Goal: Task Accomplishment & Management: Use online tool/utility

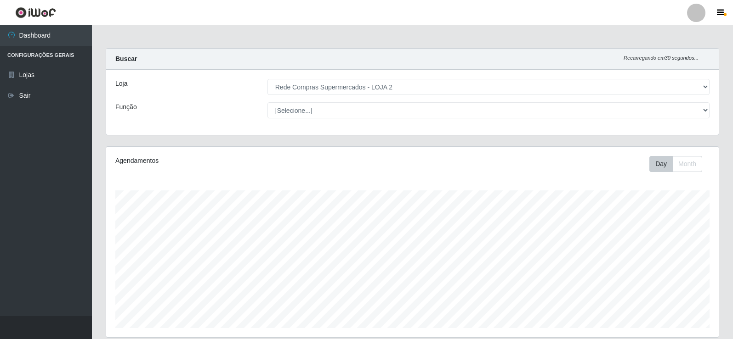
select select "161"
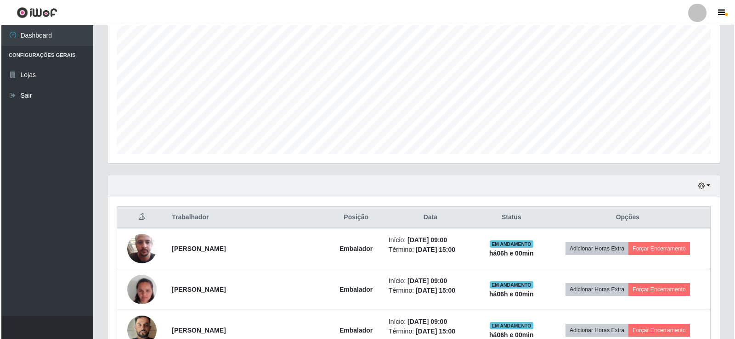
scroll to position [358, 0]
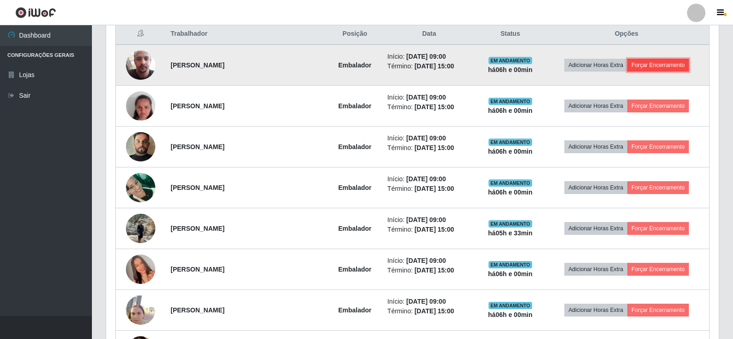
click at [662, 63] on button "Forçar Encerramento" at bounding box center [658, 65] width 62 height 13
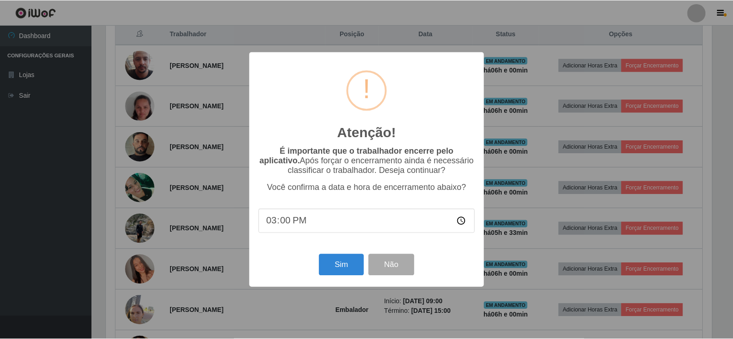
scroll to position [191, 608]
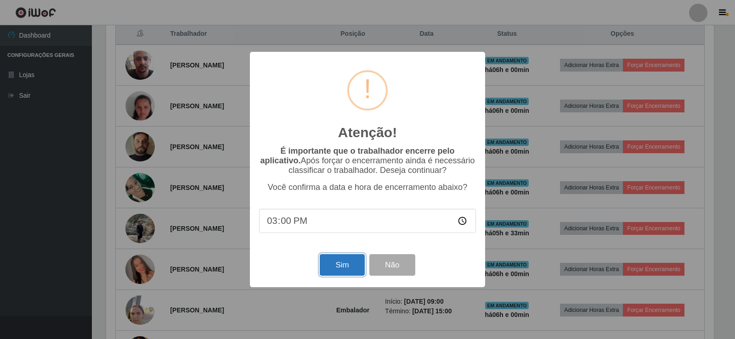
click at [343, 263] on button "Sim" at bounding box center [342, 265] width 45 height 22
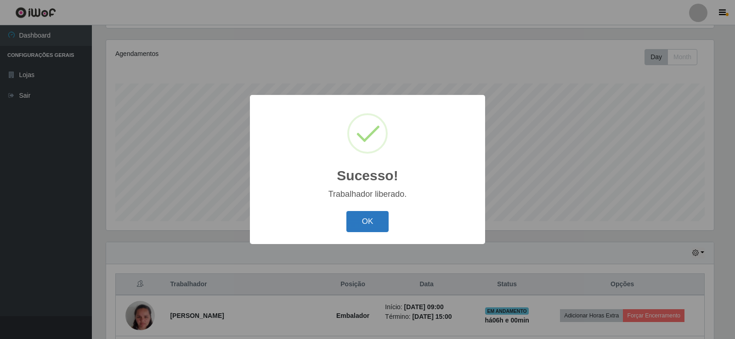
click at [377, 221] on button "OK" at bounding box center [367, 222] width 43 height 22
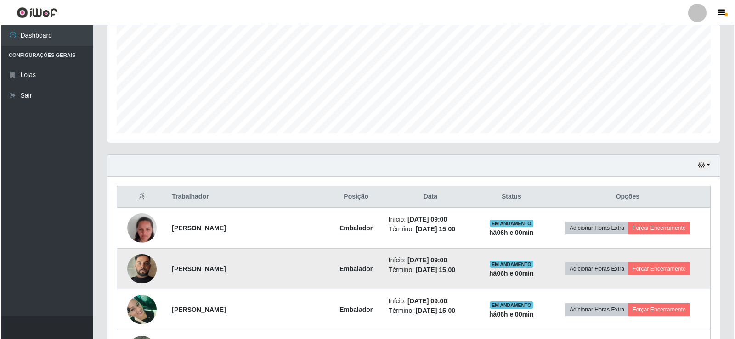
scroll to position [291, 0]
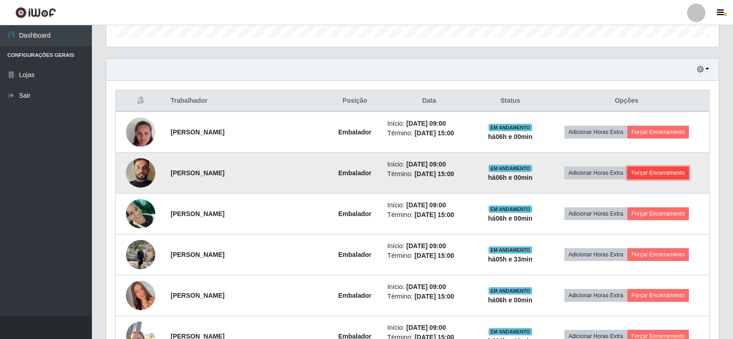
click at [642, 173] on button "Forçar Encerramento" at bounding box center [658, 173] width 62 height 13
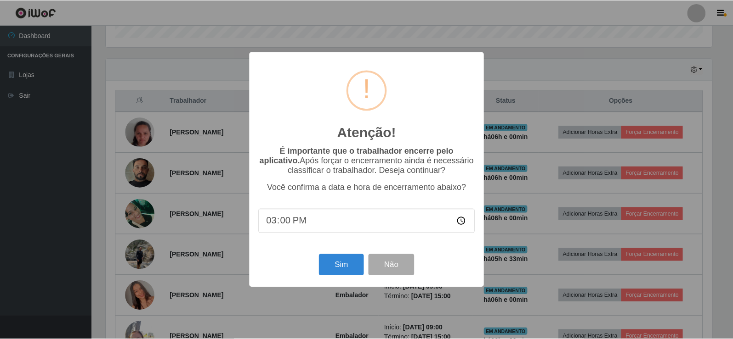
scroll to position [191, 608]
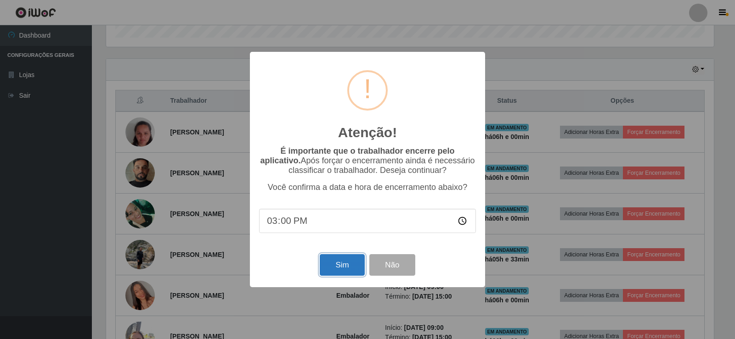
click at [344, 266] on button "Sim" at bounding box center [342, 265] width 45 height 22
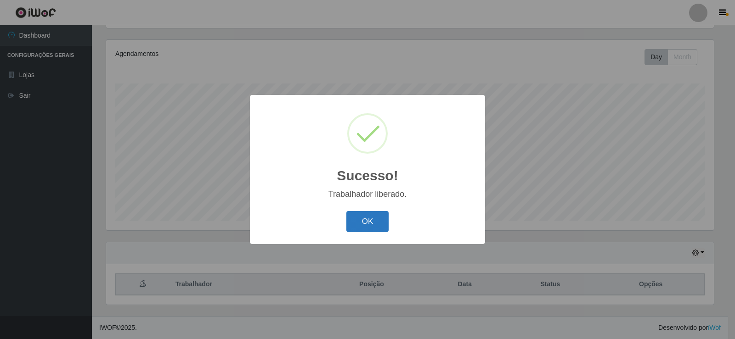
click at [353, 216] on button "OK" at bounding box center [367, 222] width 43 height 22
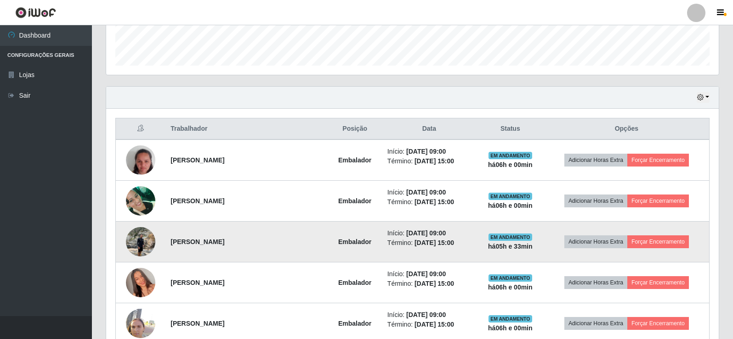
scroll to position [291, 0]
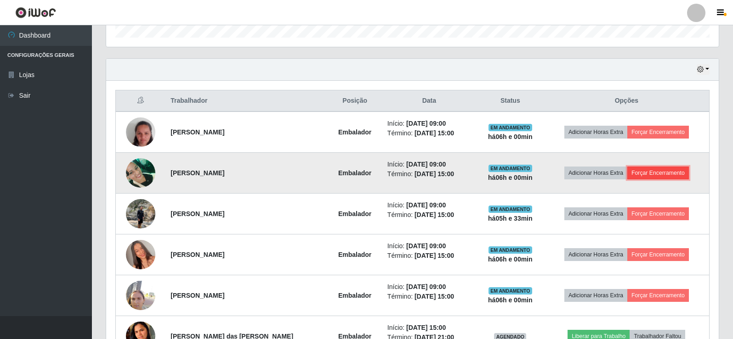
click at [639, 171] on button "Forçar Encerramento" at bounding box center [658, 173] width 62 height 13
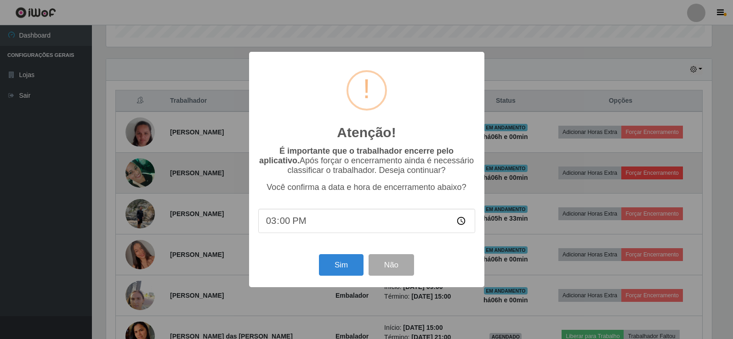
scroll to position [191, 608]
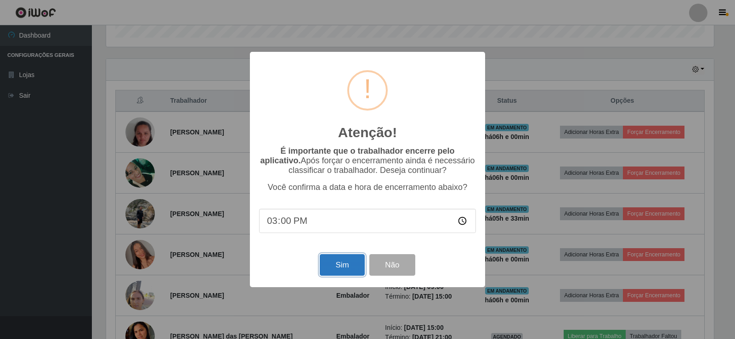
click at [334, 264] on button "Sim" at bounding box center [342, 265] width 45 height 22
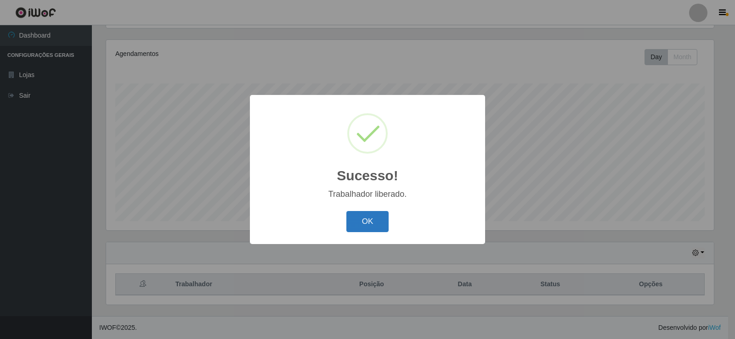
click at [354, 227] on button "OK" at bounding box center [367, 222] width 43 height 22
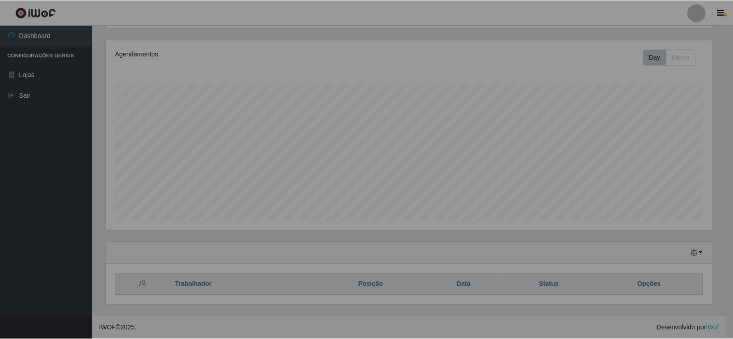
scroll to position [0, 0]
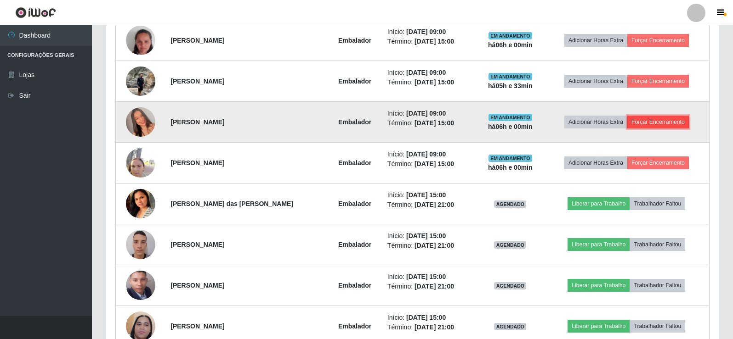
click at [654, 123] on button "Forçar Encerramento" at bounding box center [658, 122] width 62 height 13
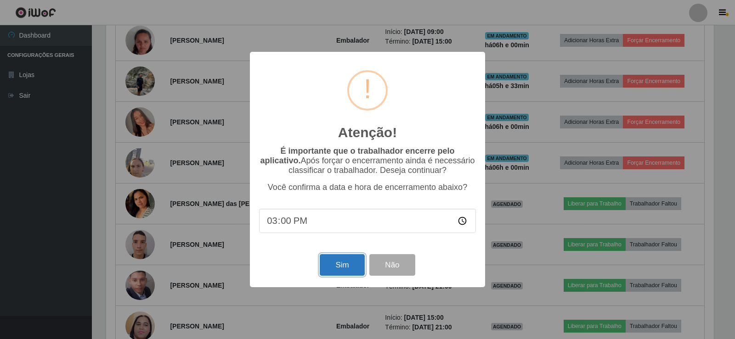
click at [347, 268] on button "Sim" at bounding box center [342, 265] width 45 height 22
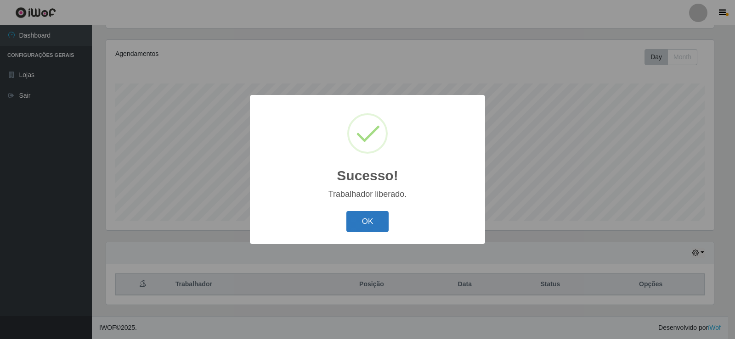
click at [353, 226] on button "OK" at bounding box center [367, 222] width 43 height 22
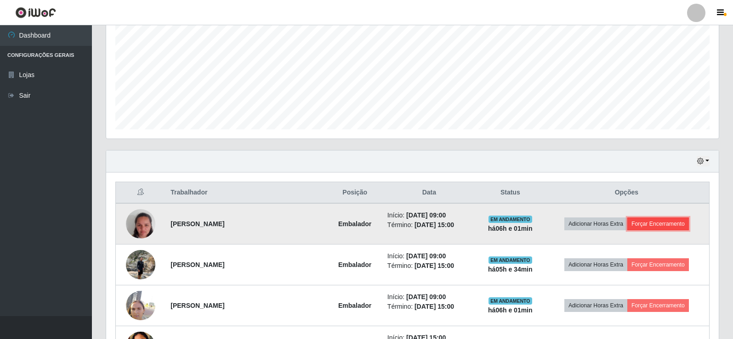
click at [644, 227] on button "Forçar Encerramento" at bounding box center [658, 224] width 62 height 13
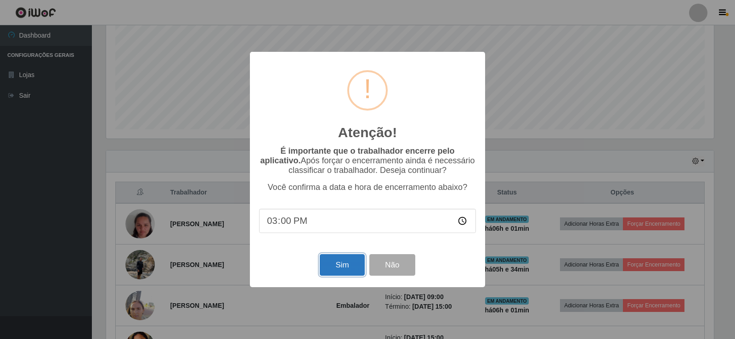
click at [345, 270] on button "Sim" at bounding box center [342, 265] width 45 height 22
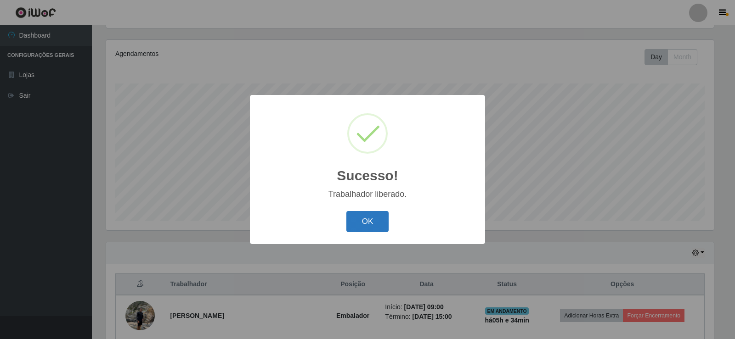
click at [366, 223] on button "OK" at bounding box center [367, 222] width 43 height 22
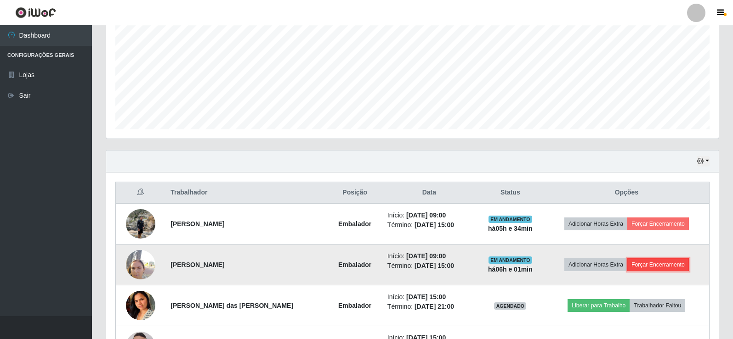
click at [658, 266] on button "Forçar Encerramento" at bounding box center [658, 265] width 62 height 13
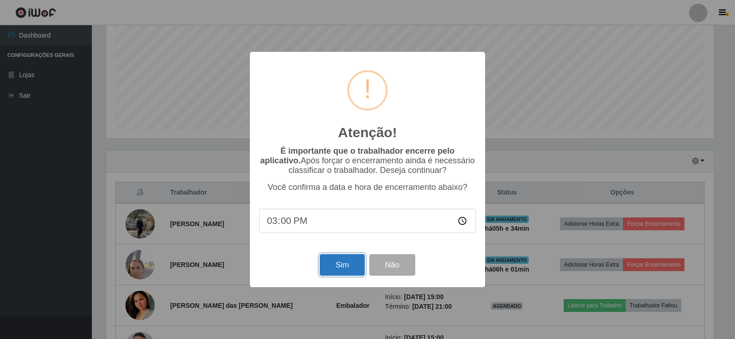
click at [350, 276] on button "Sim" at bounding box center [342, 265] width 45 height 22
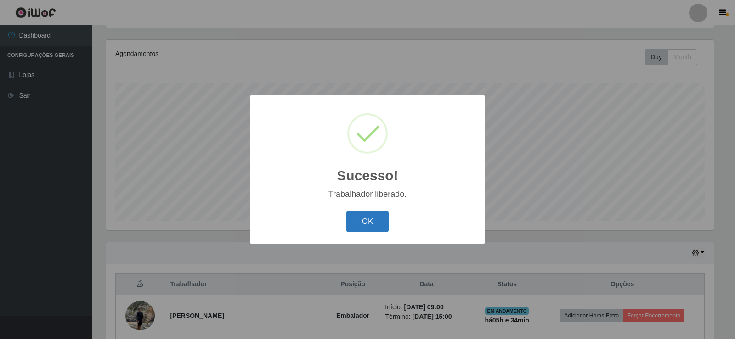
click at [367, 220] on button "OK" at bounding box center [367, 222] width 43 height 22
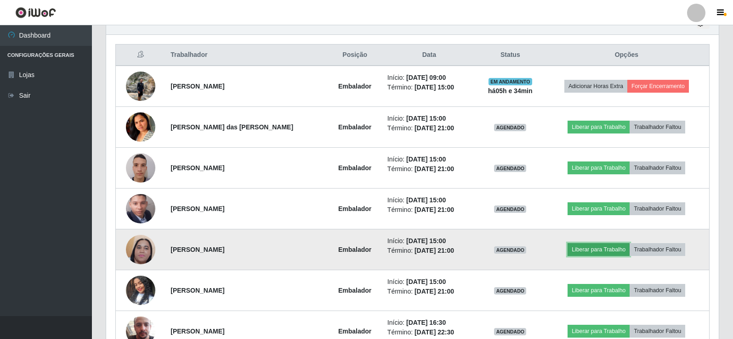
click at [594, 247] on button "Liberar para Trabalho" at bounding box center [598, 249] width 62 height 13
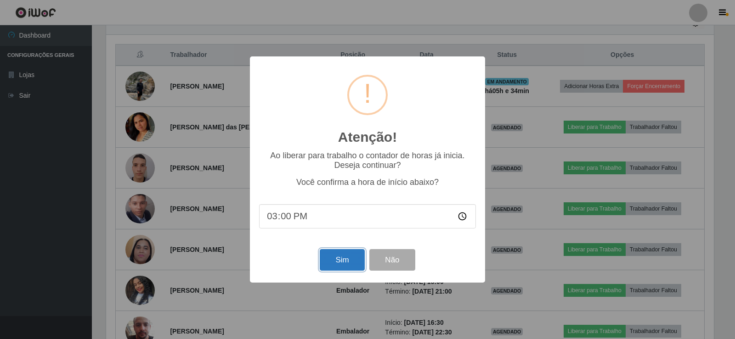
click at [336, 262] on button "Sim" at bounding box center [342, 260] width 45 height 22
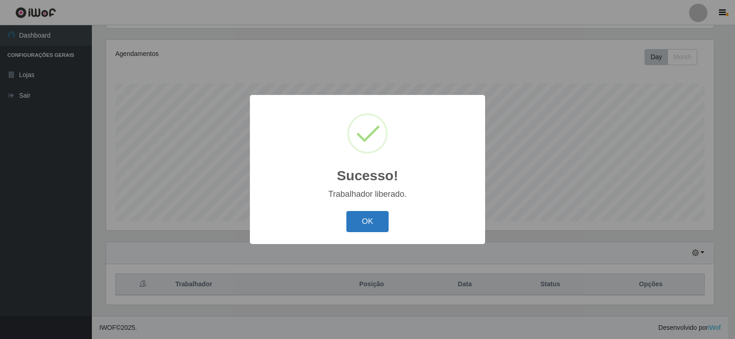
click at [377, 215] on button "OK" at bounding box center [367, 222] width 43 height 22
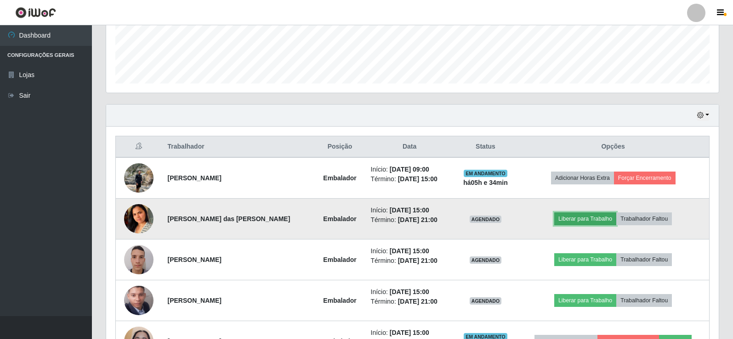
click at [570, 214] on button "Liberar para Trabalho" at bounding box center [585, 219] width 62 height 13
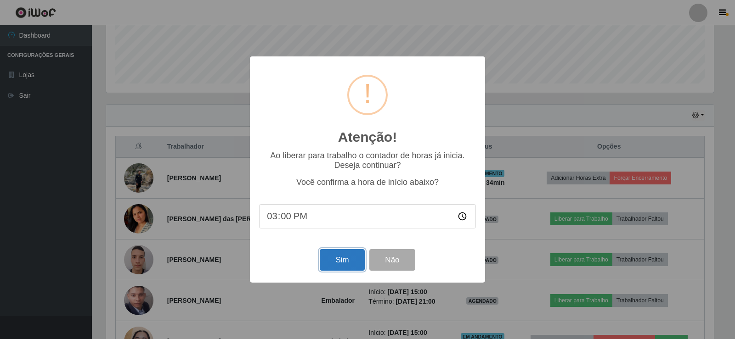
click at [338, 259] on button "Sim" at bounding box center [342, 260] width 45 height 22
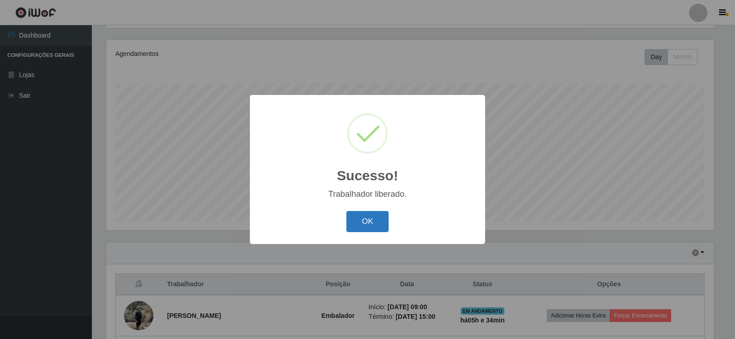
click at [364, 223] on button "OK" at bounding box center [367, 222] width 43 height 22
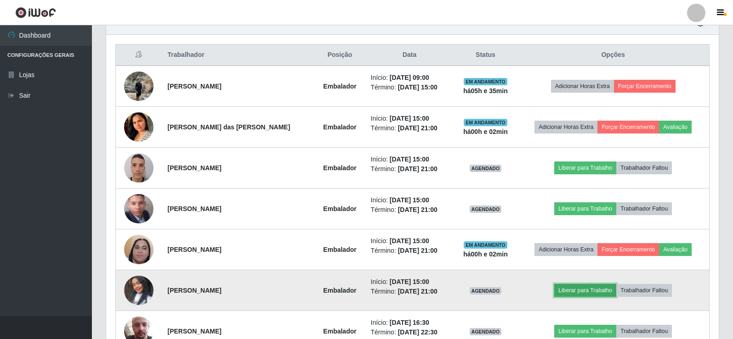
click at [560, 286] on button "Liberar para Trabalho" at bounding box center [585, 290] width 62 height 13
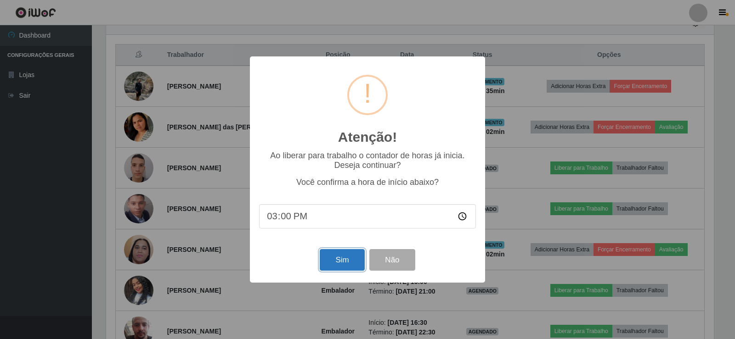
click at [338, 265] on button "Sim" at bounding box center [342, 260] width 45 height 22
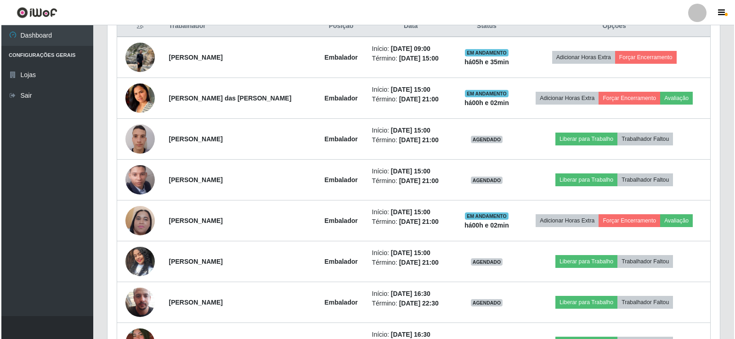
scroll to position [107, 0]
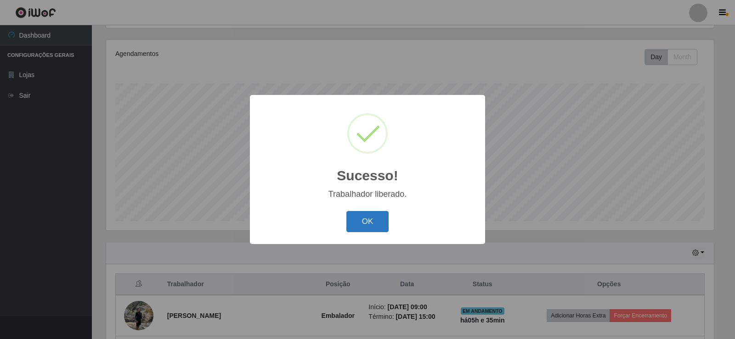
click at [369, 217] on button "OK" at bounding box center [367, 222] width 43 height 22
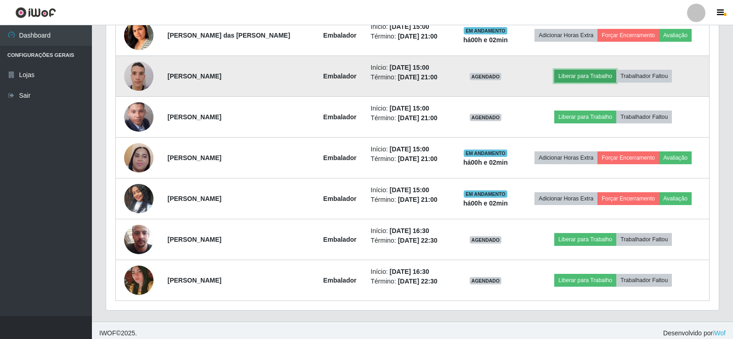
click at [574, 76] on button "Liberar para Trabalho" at bounding box center [585, 76] width 62 height 13
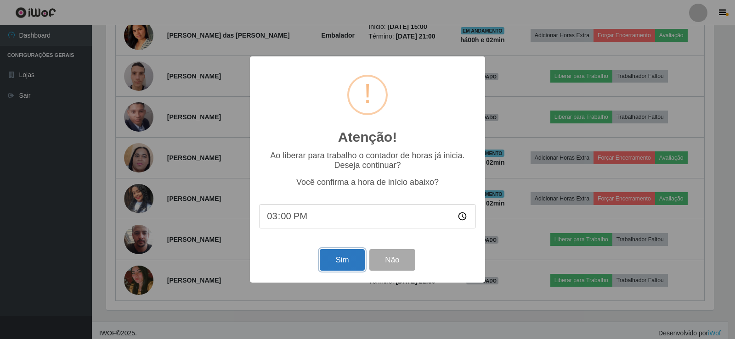
click at [342, 259] on button "Sim" at bounding box center [342, 260] width 45 height 22
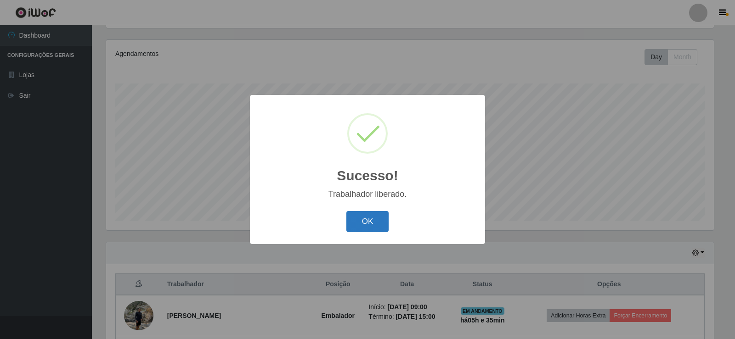
click at [372, 217] on button "OK" at bounding box center [367, 222] width 43 height 22
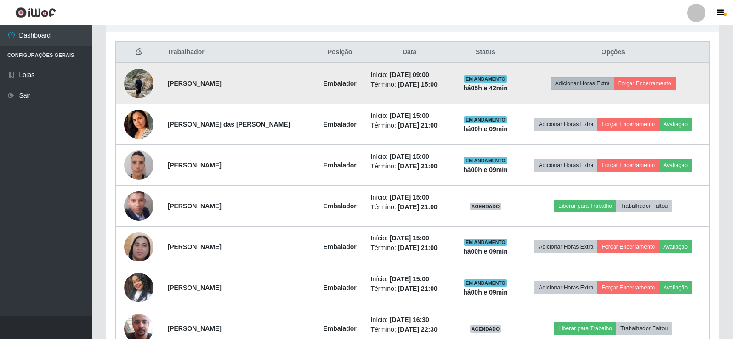
scroll to position [383, 0]
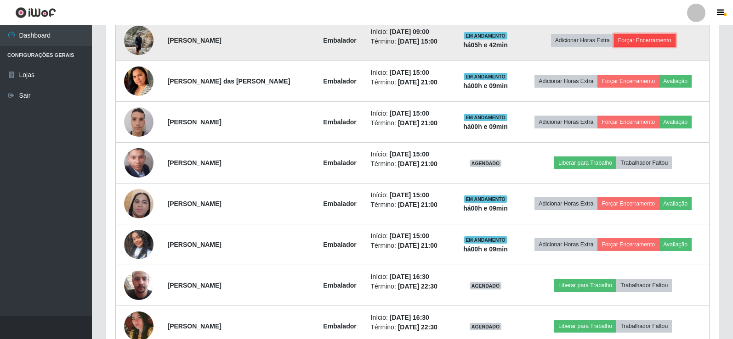
click at [646, 39] on button "Forçar Encerramento" at bounding box center [645, 40] width 62 height 13
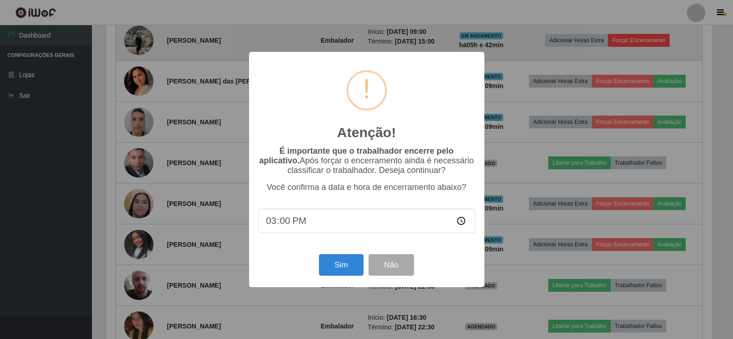
scroll to position [191, 608]
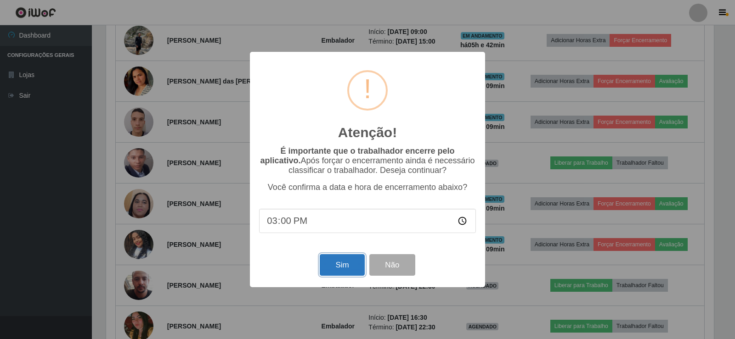
click at [354, 266] on button "Sim" at bounding box center [342, 265] width 45 height 22
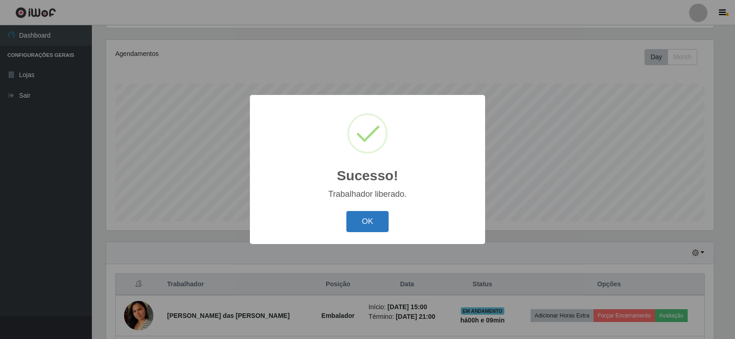
click at [366, 221] on button "OK" at bounding box center [367, 222] width 43 height 22
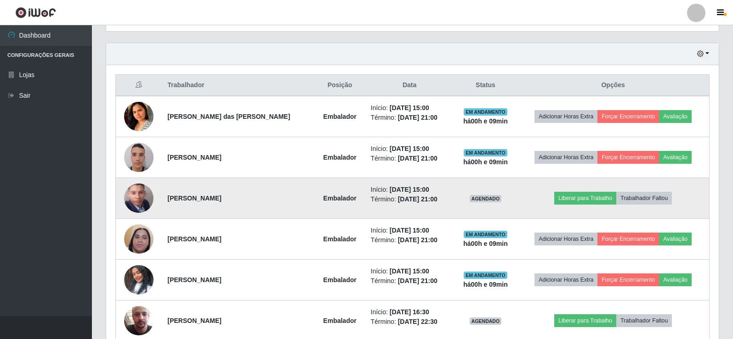
scroll to position [291, 0]
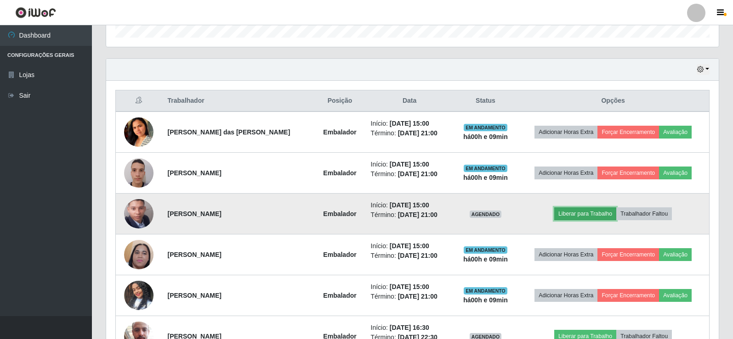
click at [580, 217] on button "Liberar para Trabalho" at bounding box center [585, 214] width 62 height 13
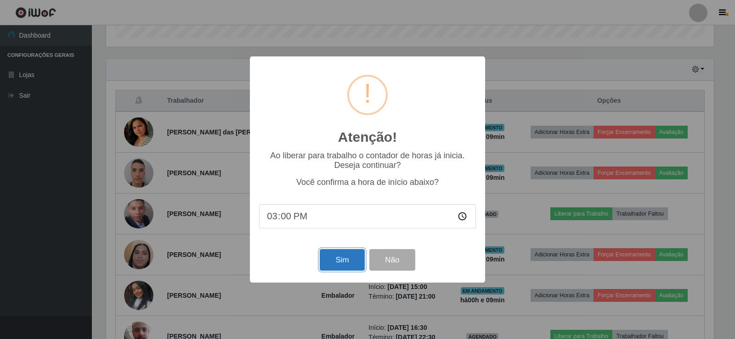
click at [341, 265] on button "Sim" at bounding box center [342, 260] width 45 height 22
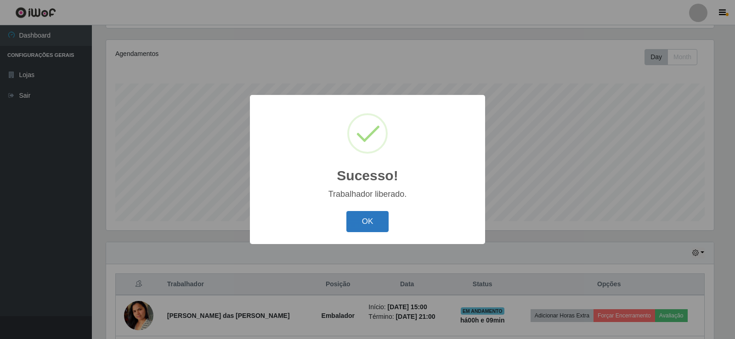
click at [364, 228] on button "OK" at bounding box center [367, 222] width 43 height 22
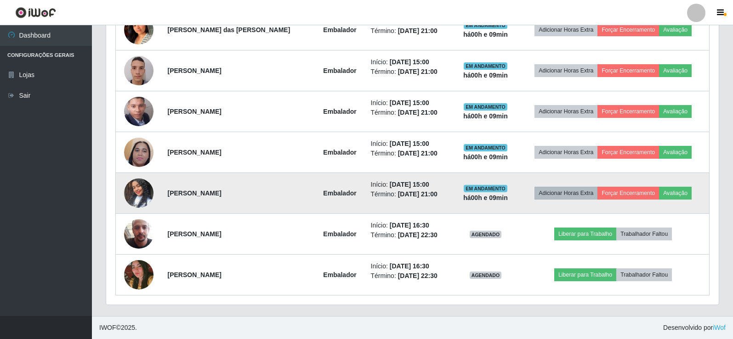
scroll to position [347, 0]
